Goal: Information Seeking & Learning: Learn about a topic

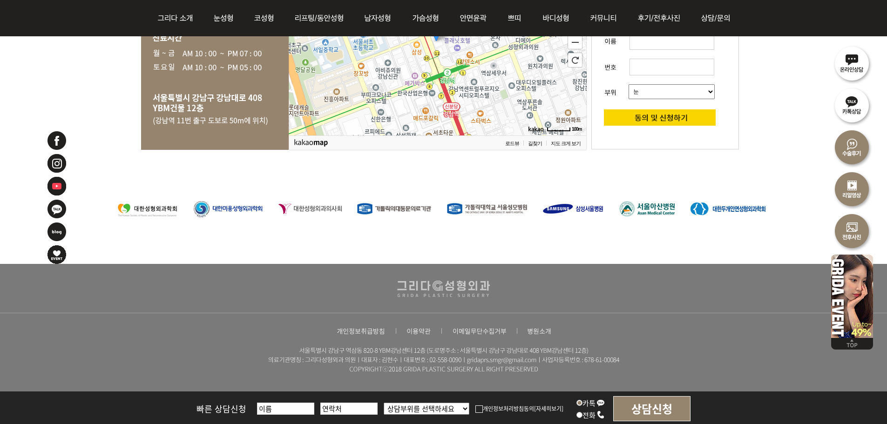
scroll to position [1994, 0]
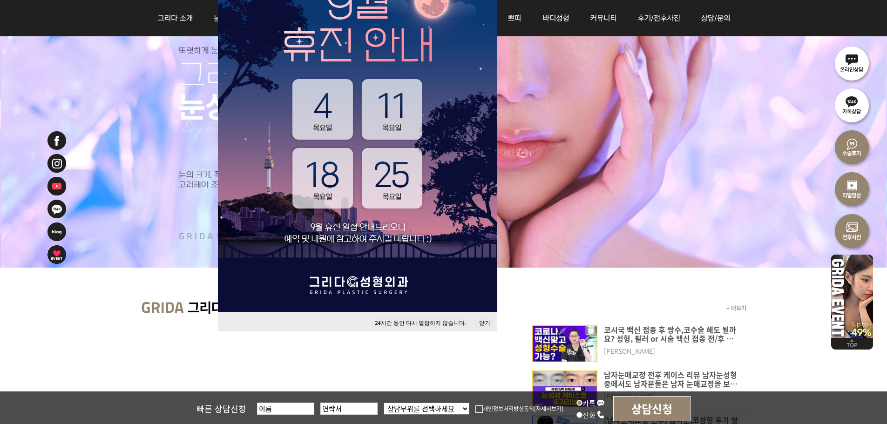
scroll to position [186, 0]
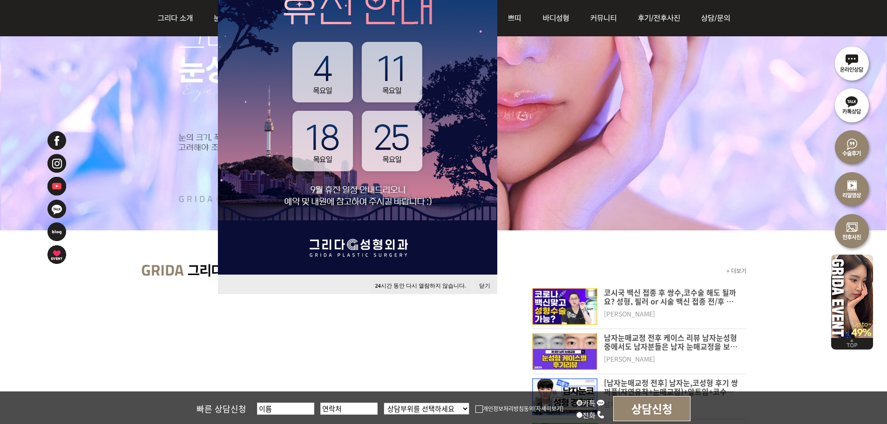
click at [392, 288] on button "24 시간 동안 다시 열람하지 않습니다." at bounding box center [421, 286] width 100 height 13
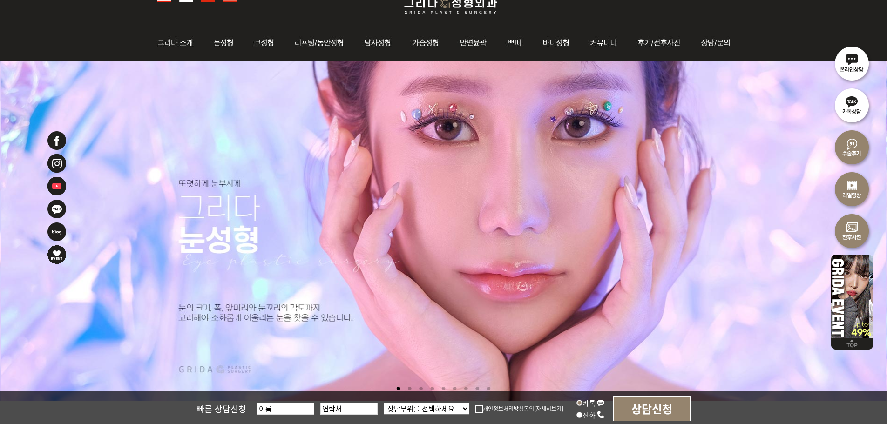
scroll to position [0, 0]
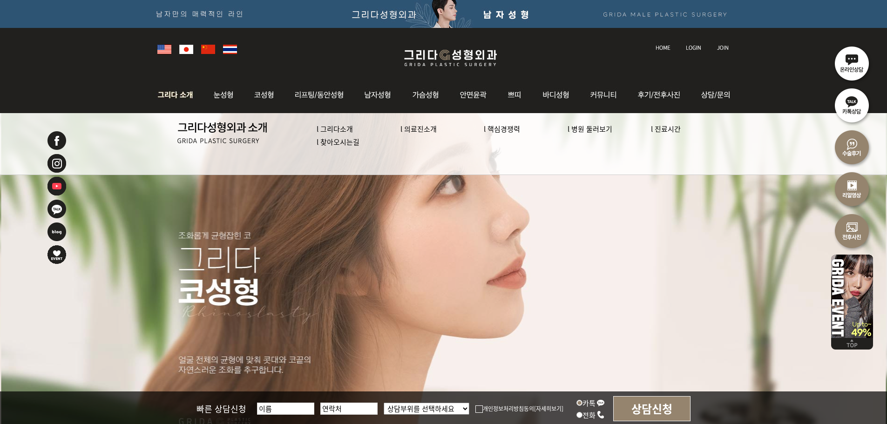
click at [412, 126] on link "l 의료진소개" at bounding box center [418, 129] width 36 height 10
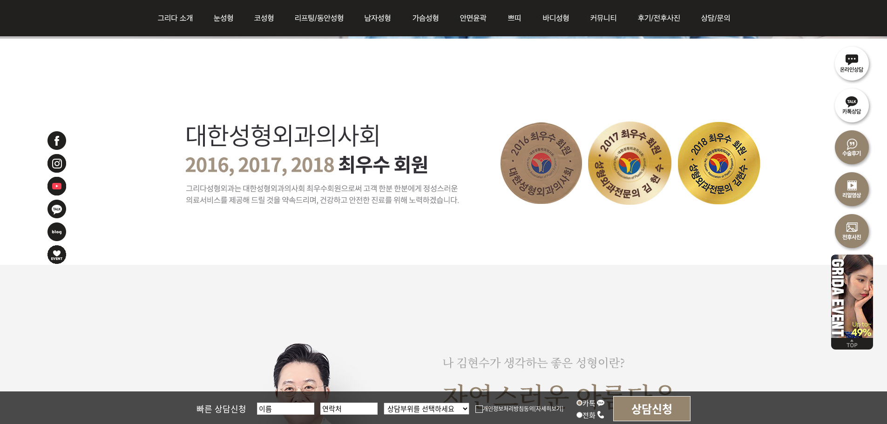
scroll to position [242, 0]
